Goal: Check status

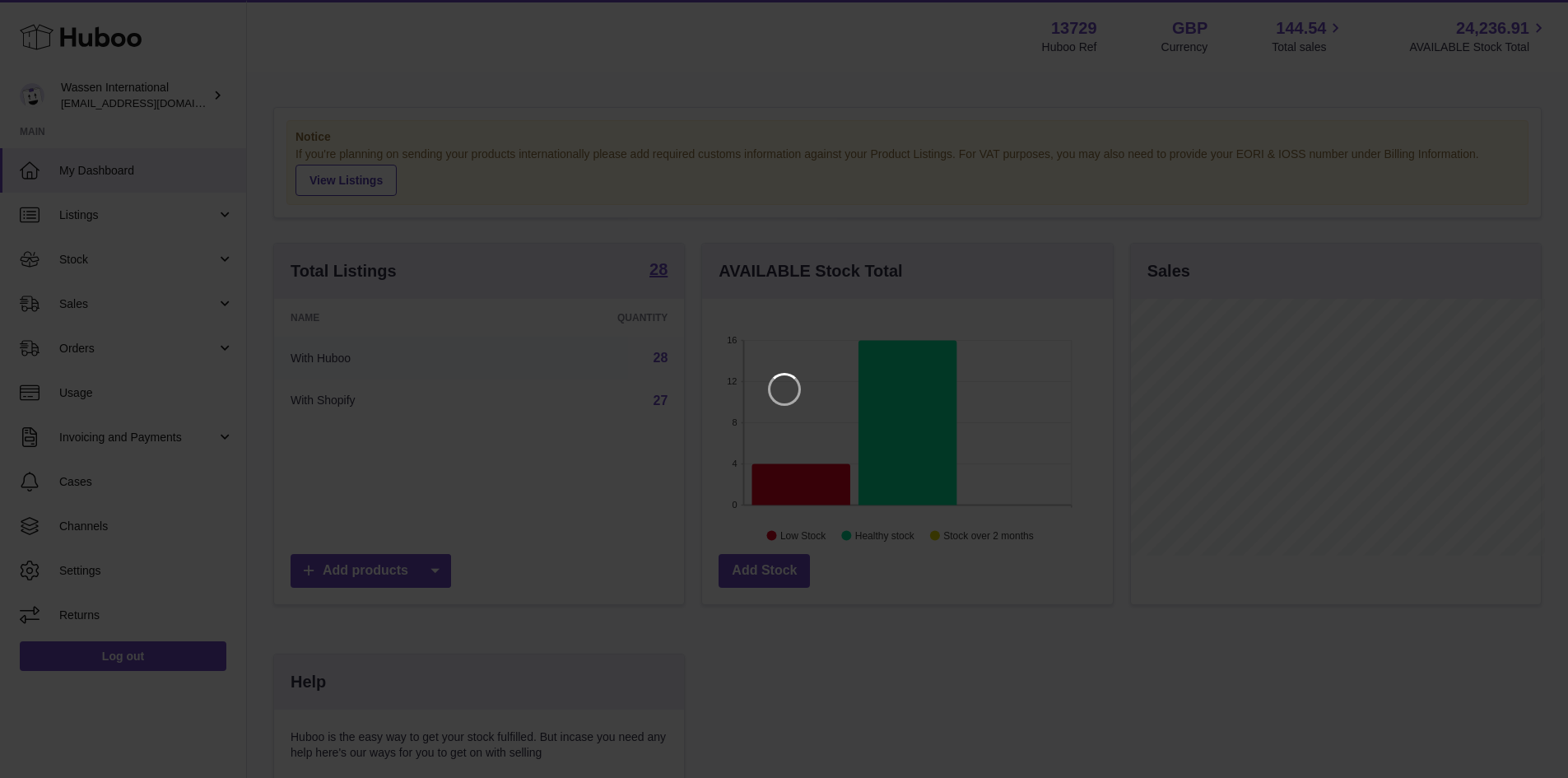
scroll to position [256, 415]
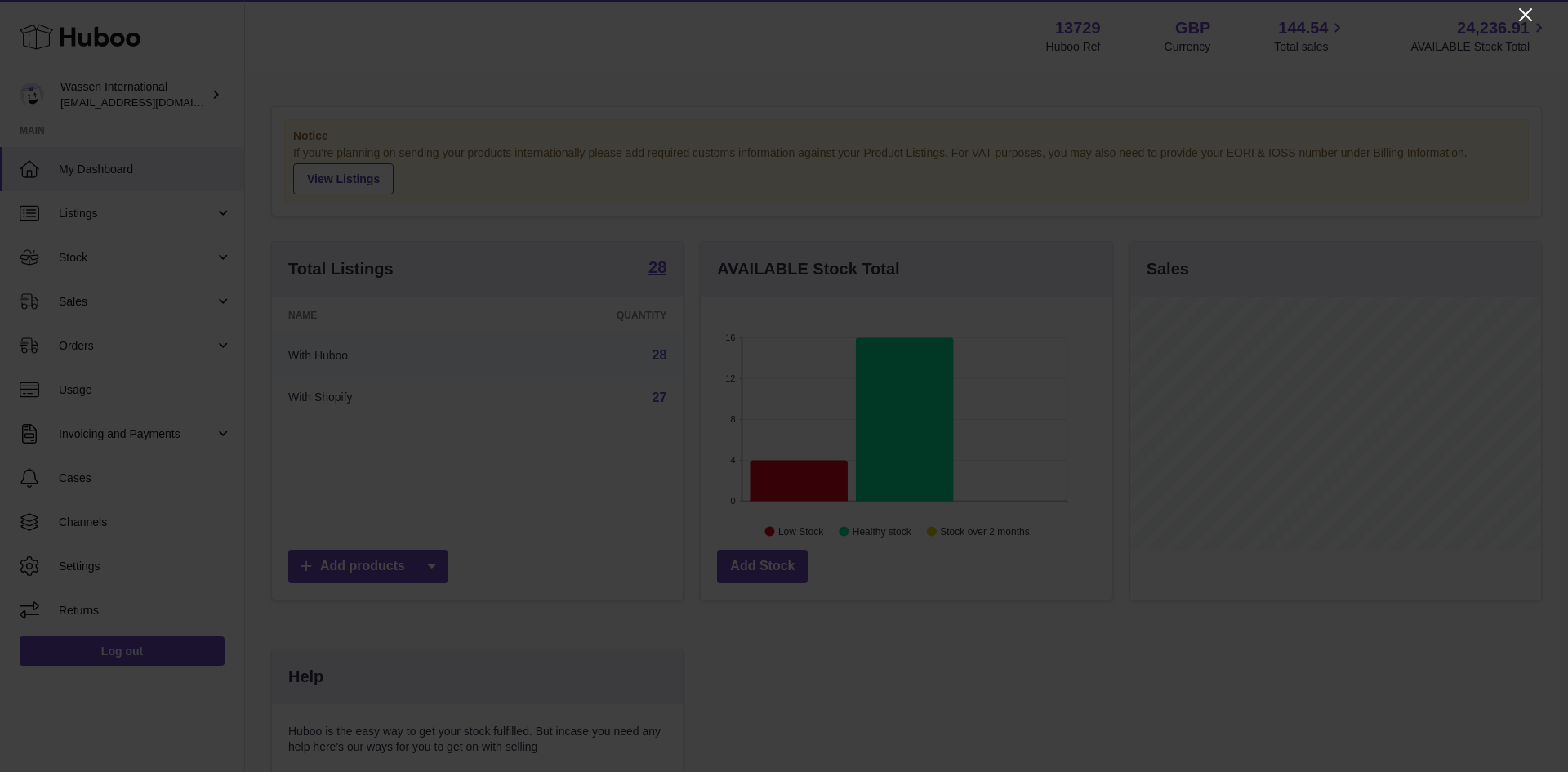
click at [1519, 10] on icon "Close" at bounding box center [1526, 15] width 20 height 20
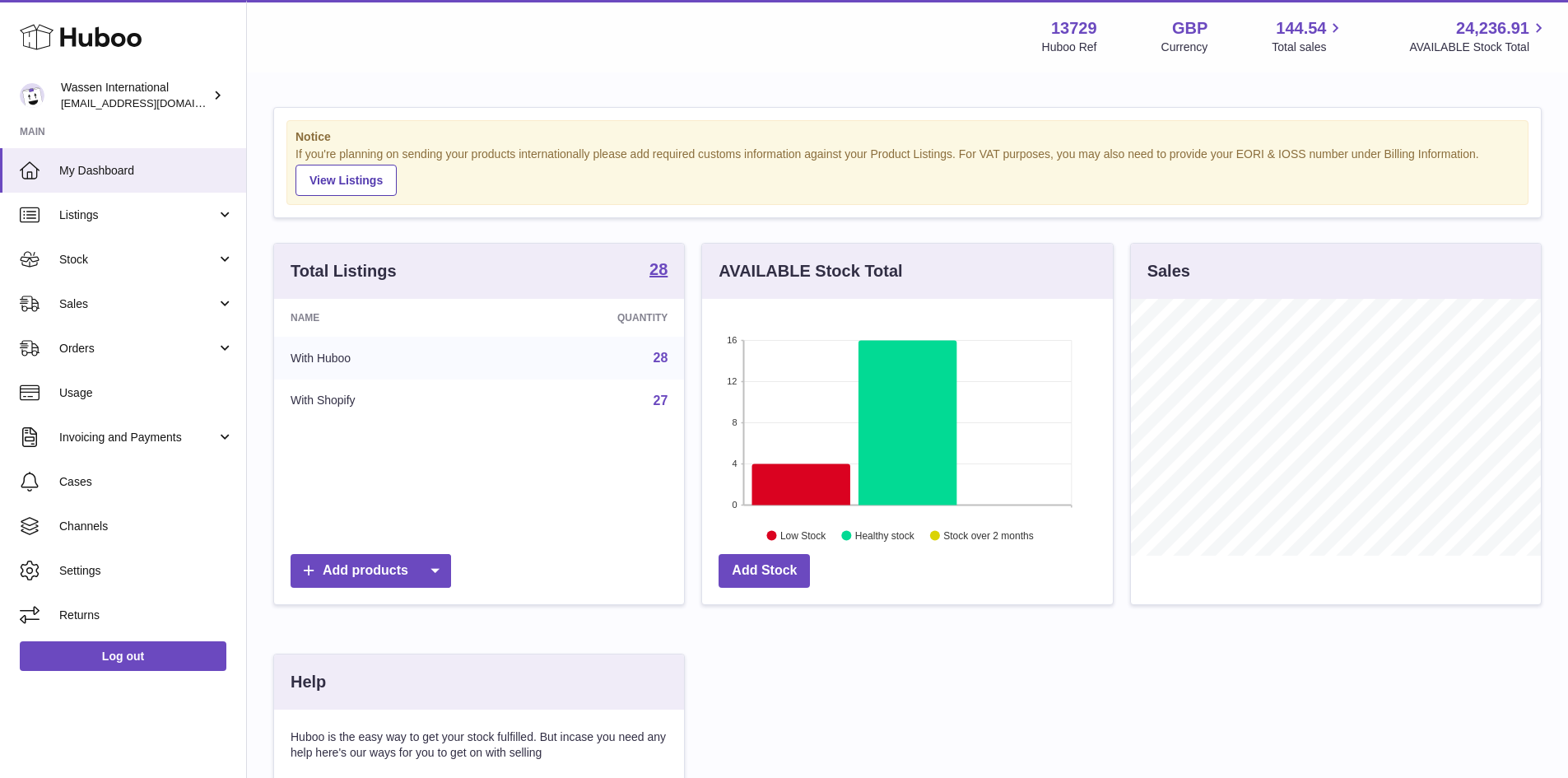
scroll to position [822954, 822733]
click at [801, 488] on icon at bounding box center [800, 484] width 98 height 42
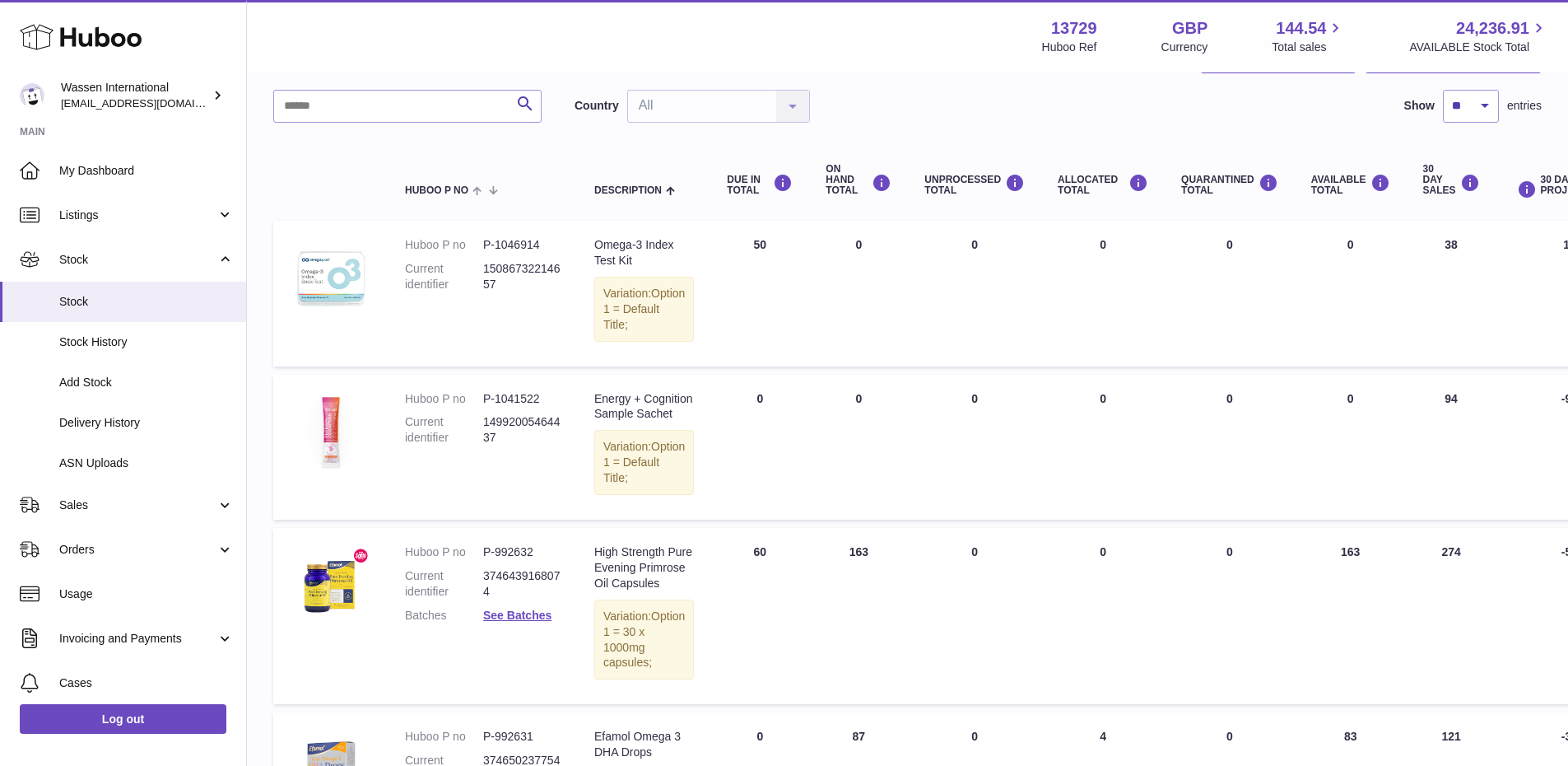
scroll to position [82, 0]
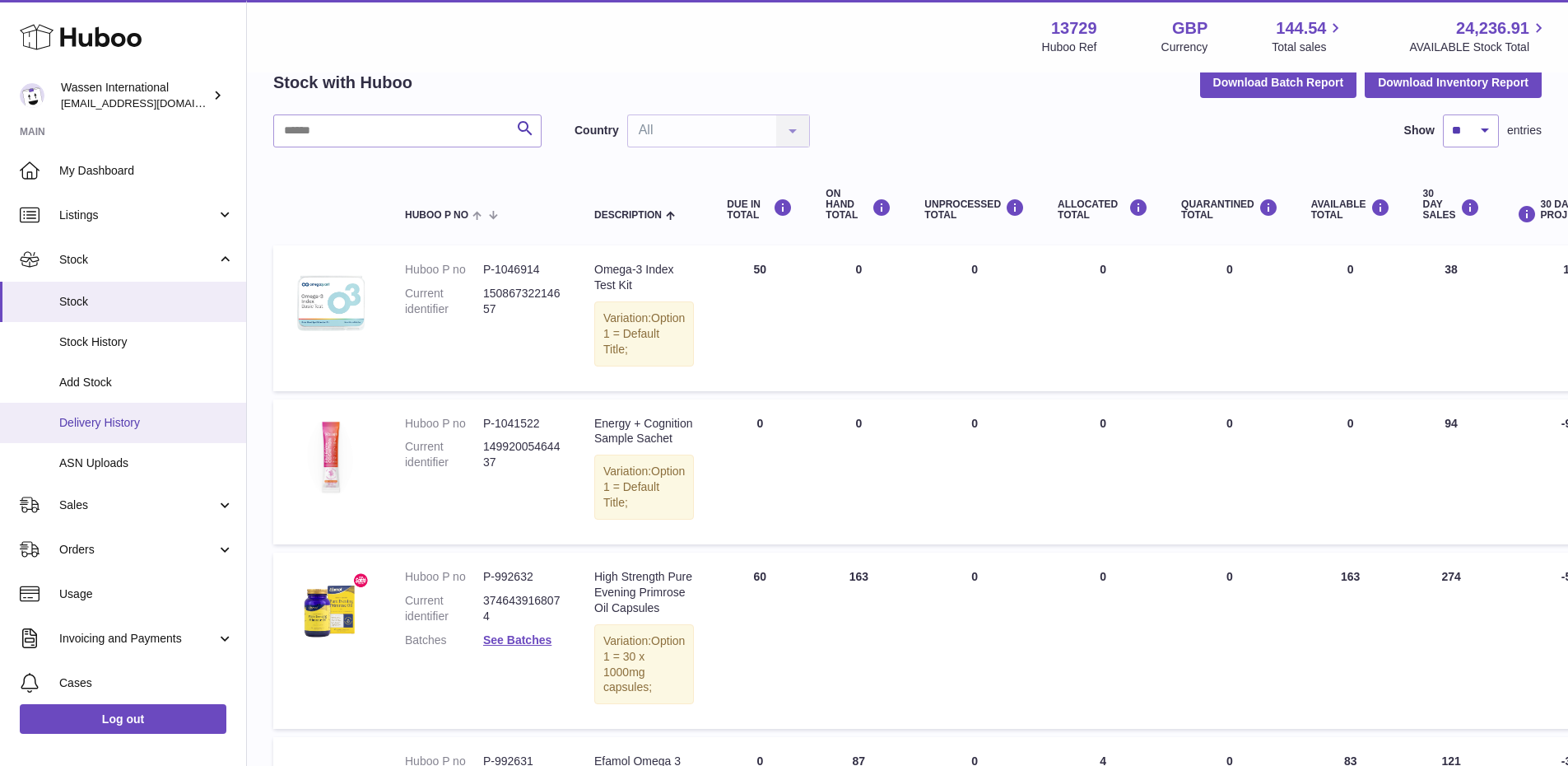
click at [133, 412] on link "Delivery History" at bounding box center [123, 423] width 246 height 41
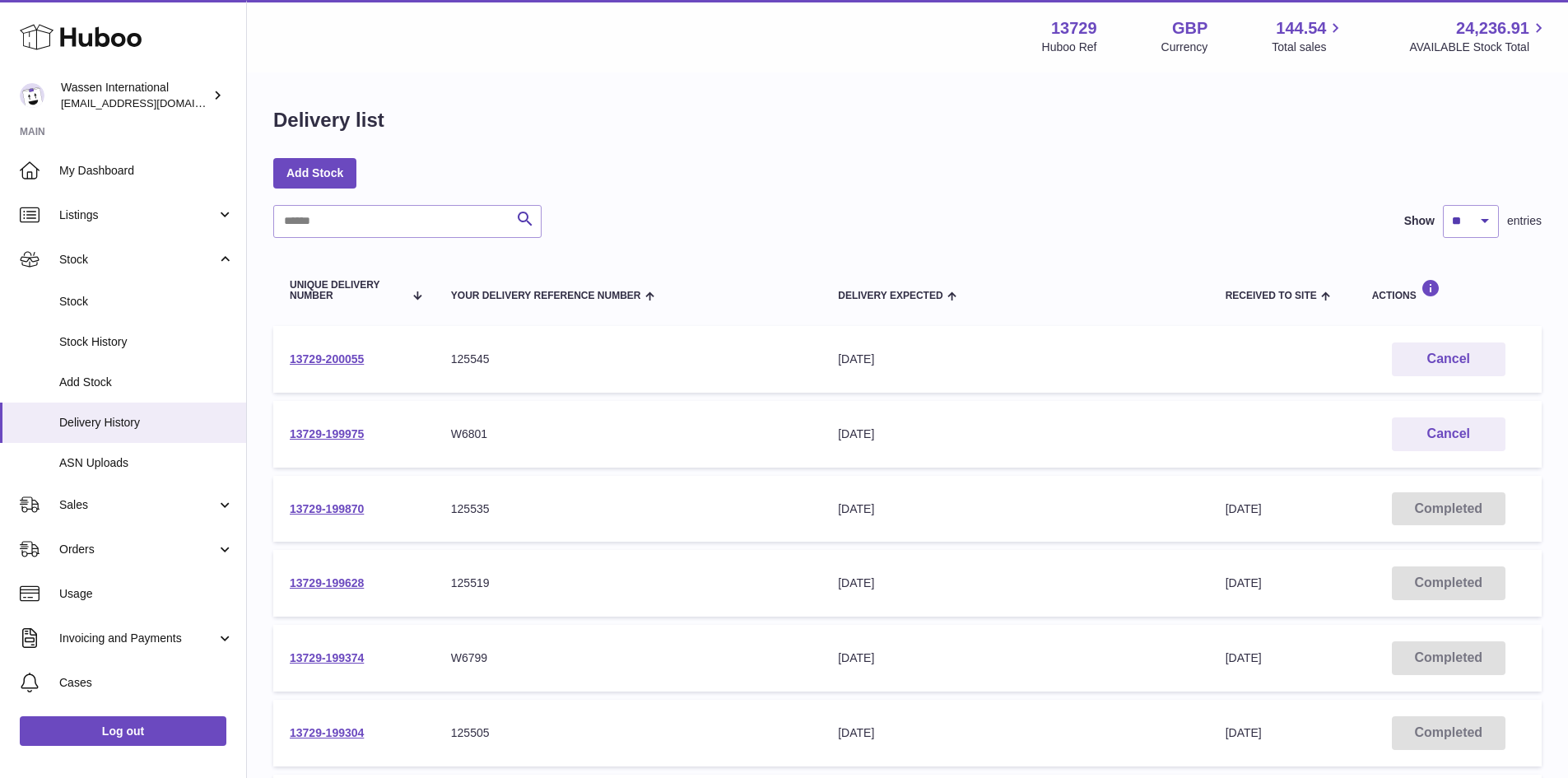
click at [915, 194] on div "Delivery list Add Stock Search Show ** ** ** *** entries Unique Delivery Number…" at bounding box center [907, 612] width 1321 height 1074
